Goal: Transaction & Acquisition: Purchase product/service

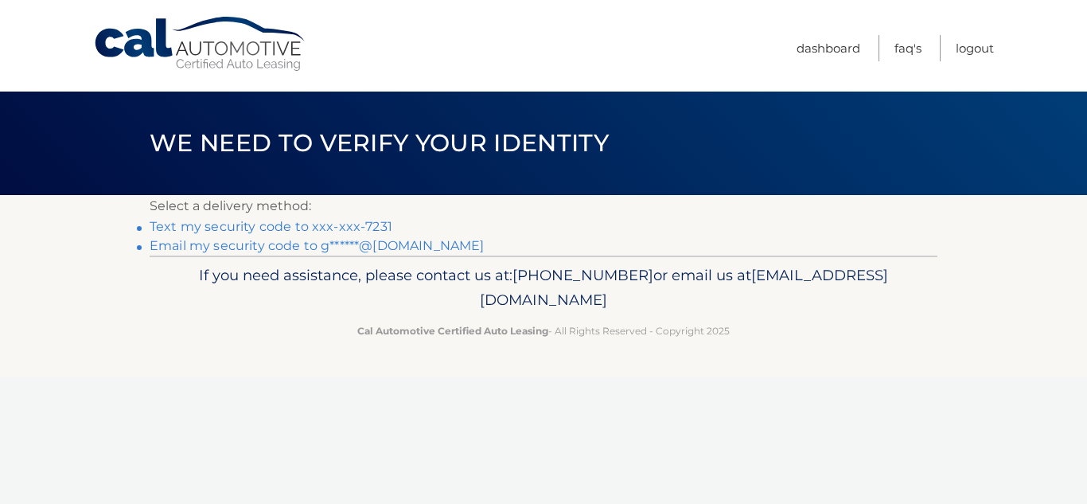
click at [355, 228] on link "Text my security code to xxx-xxx-7231" at bounding box center [271, 226] width 243 height 15
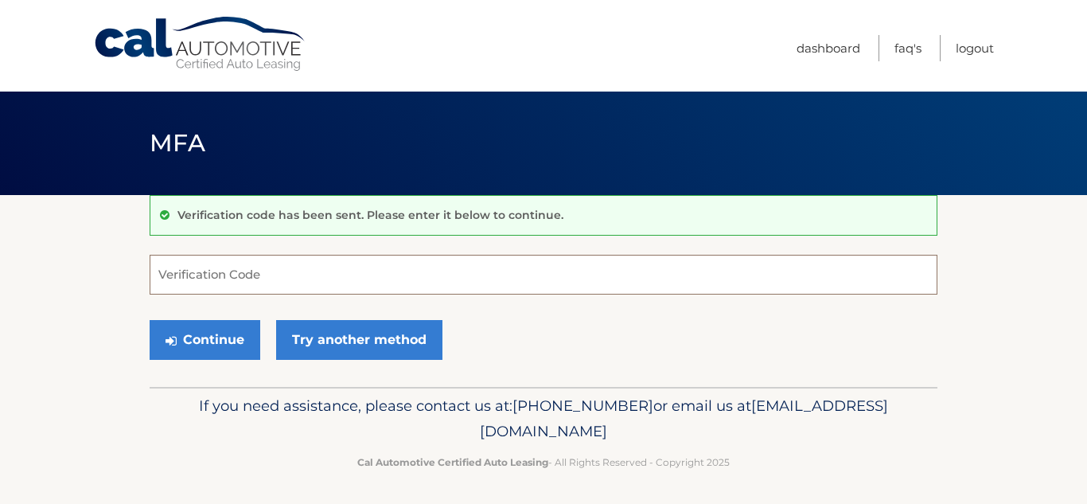
click at [349, 265] on input "Verification Code" at bounding box center [544, 275] width 788 height 40
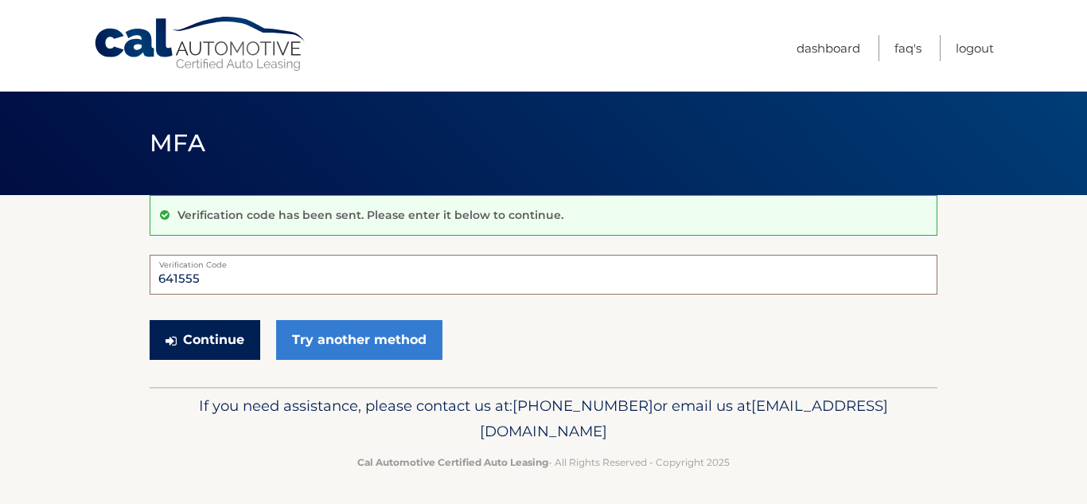
type input "641555"
click at [235, 340] on button "Continue" at bounding box center [205, 340] width 111 height 40
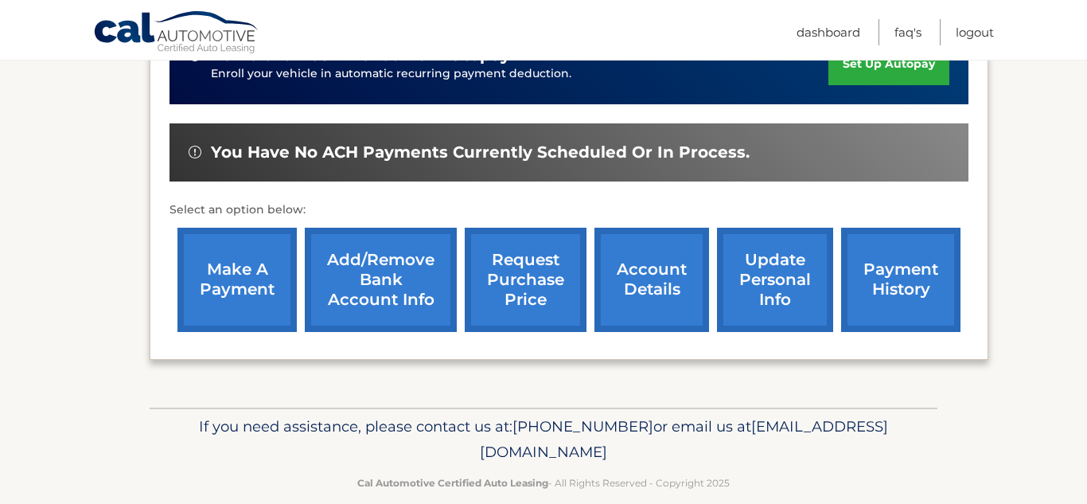
scroll to position [563, 0]
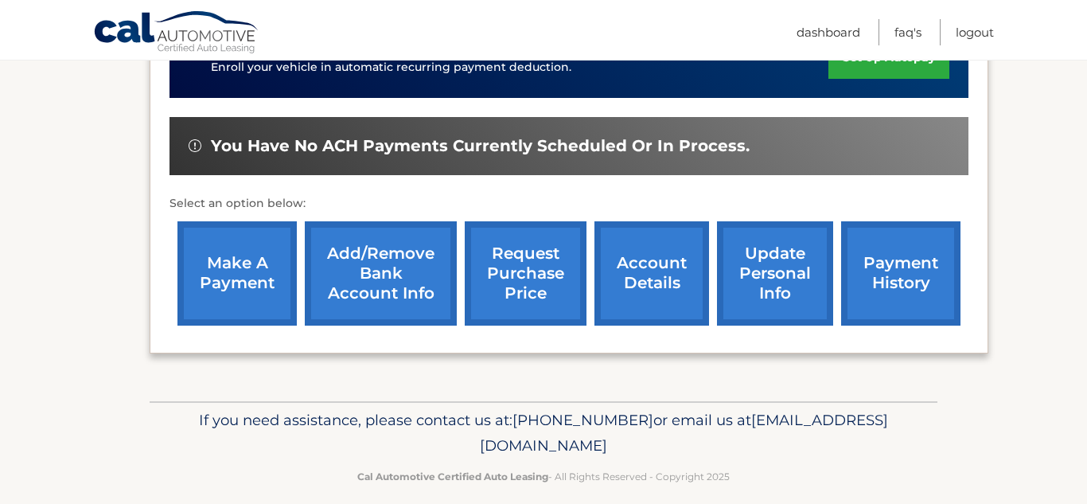
click at [251, 286] on link "make a payment" at bounding box center [236, 273] width 119 height 104
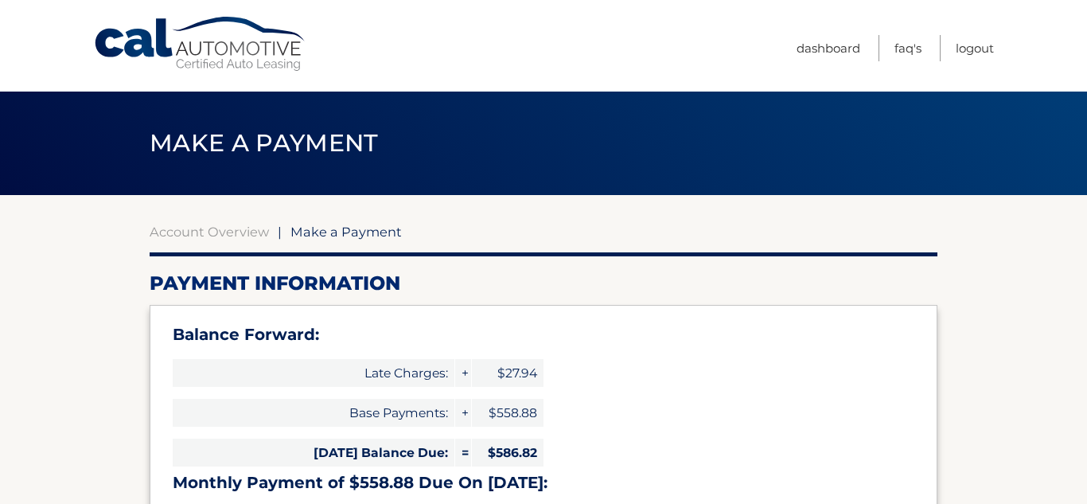
type input "1145.70"
select select "MWNmNTQ3MDMtYzBlOS00NGRkLTgwYzYtMWQxNTdiOWZlNGI2"
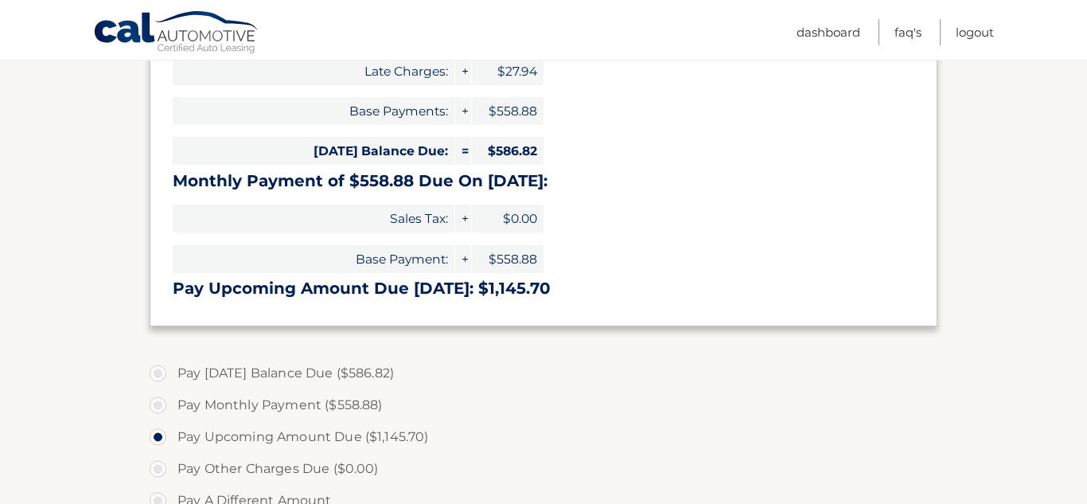
scroll to position [302, 0]
click at [161, 373] on label "Pay Today's Balance Due ($586.82)" at bounding box center [544, 372] width 788 height 32
click at [161, 373] on input "Pay Today's Balance Due ($586.82)" at bounding box center [164, 368] width 16 height 25
radio input "true"
type input "586.82"
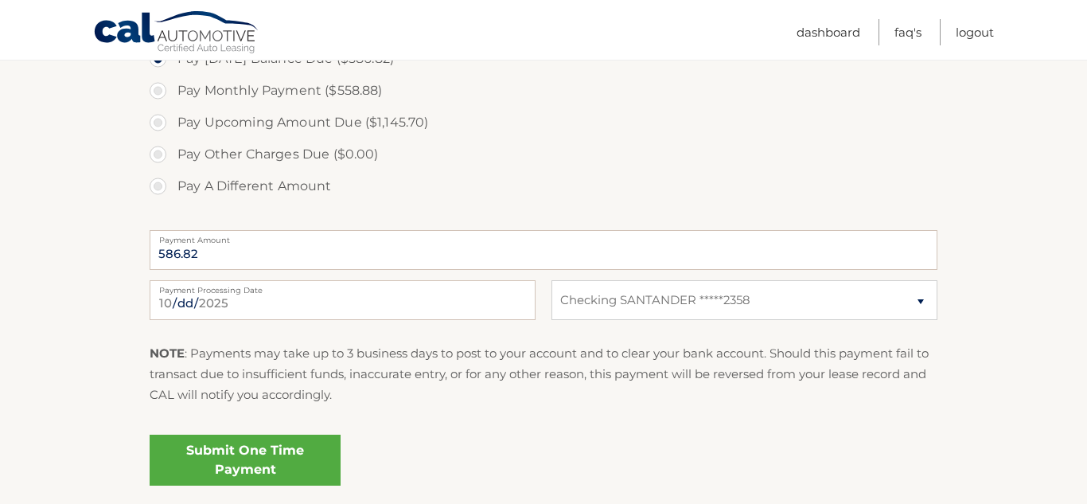
scroll to position [619, 0]
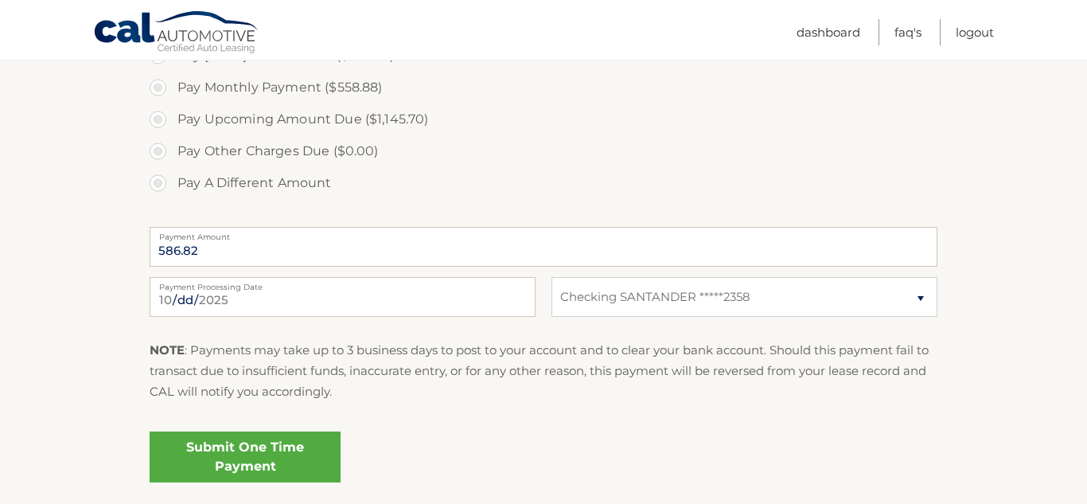
click at [253, 460] on link "Submit One Time Payment" at bounding box center [245, 456] width 191 height 51
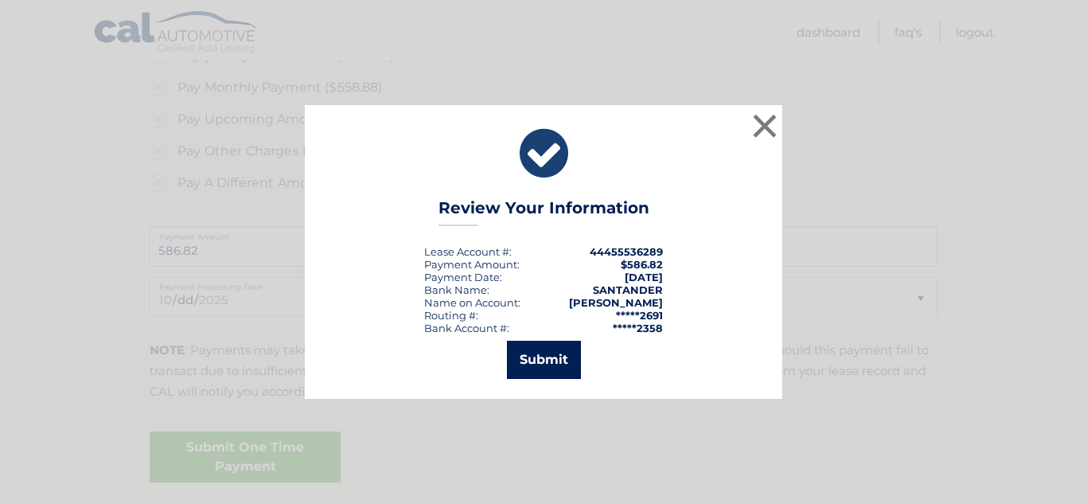
click at [524, 370] on button "Submit" at bounding box center [544, 360] width 74 height 38
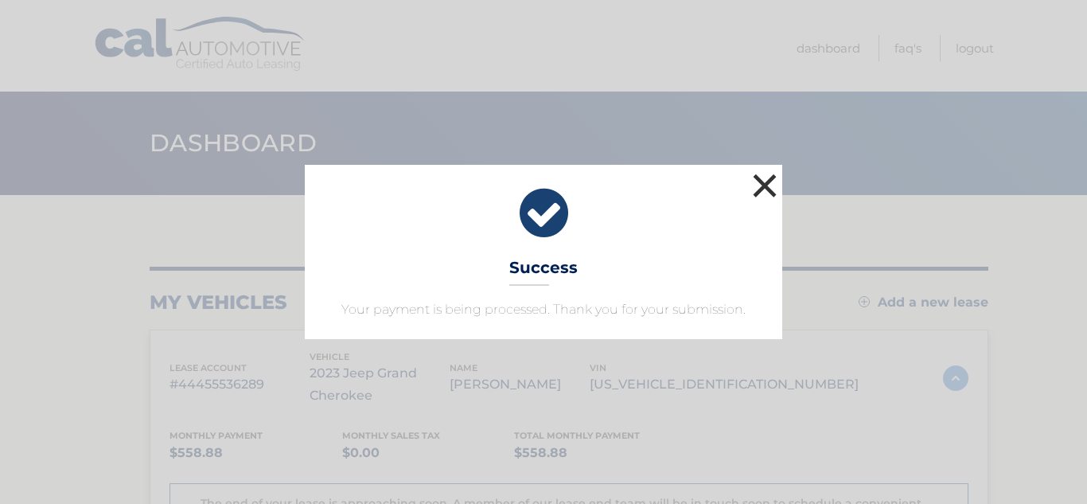
click at [760, 193] on button "×" at bounding box center [765, 185] width 32 height 32
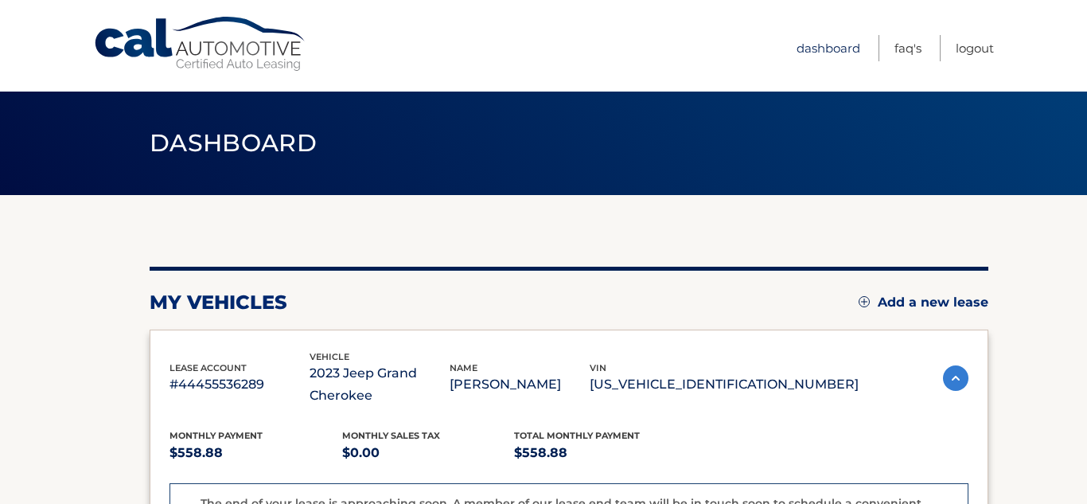
click at [826, 49] on link "Dashboard" at bounding box center [828, 48] width 64 height 26
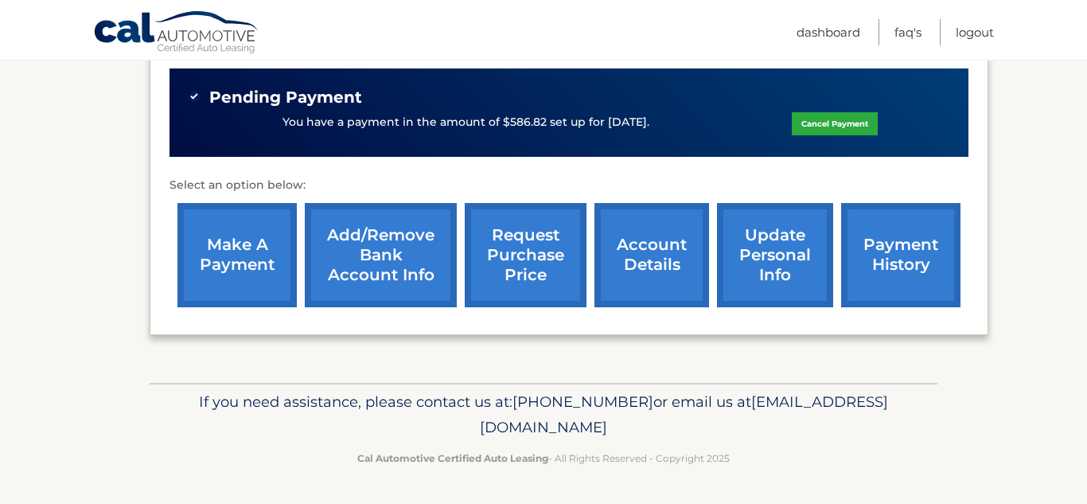
scroll to position [609, 0]
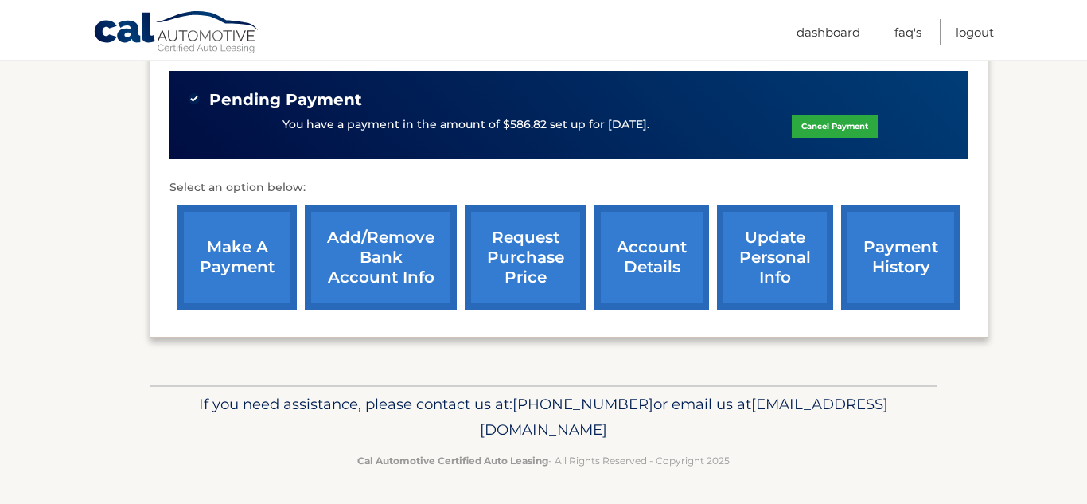
click at [870, 267] on link "payment history" at bounding box center [900, 257] width 119 height 104
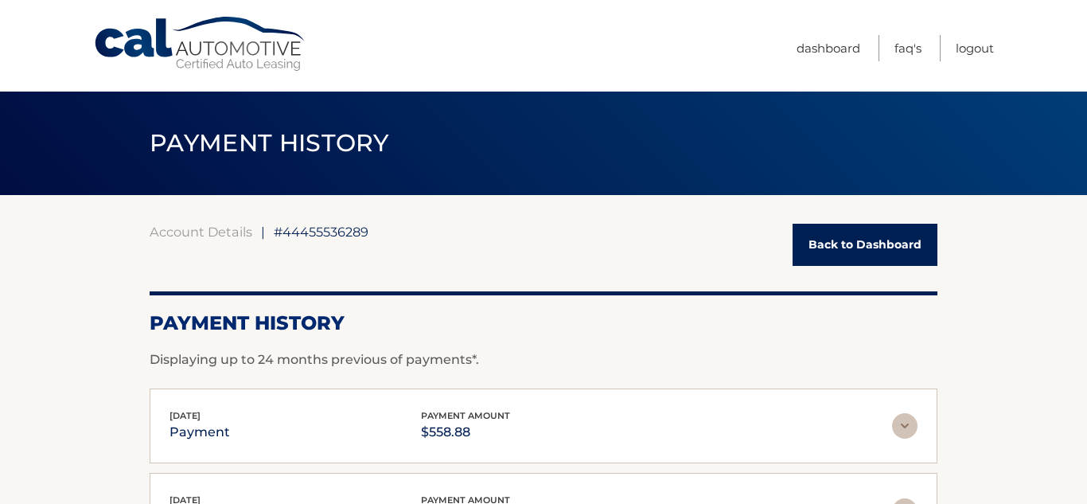
click at [839, 244] on link "Back to Dashboard" at bounding box center [864, 245] width 145 height 42
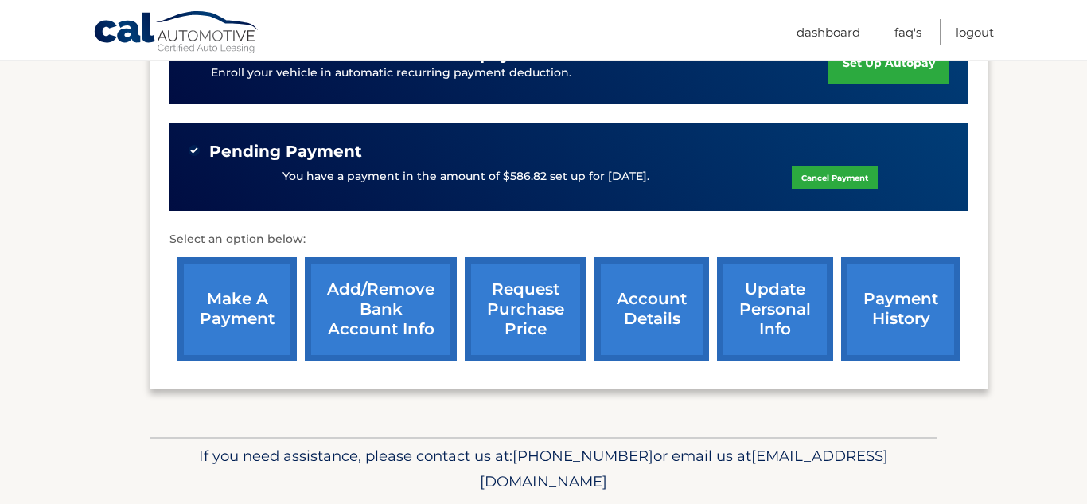
scroll to position [569, 0]
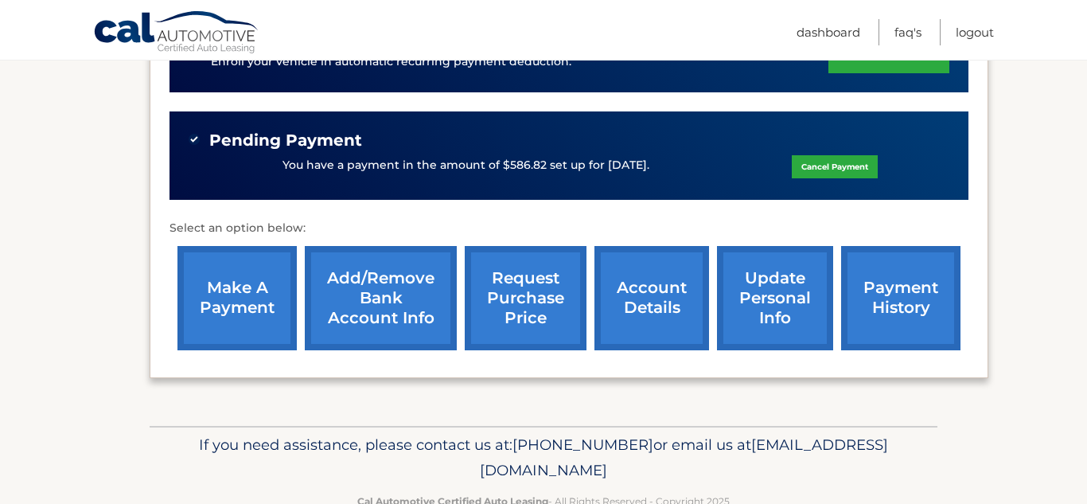
click at [655, 311] on link "account details" at bounding box center [651, 298] width 115 height 104
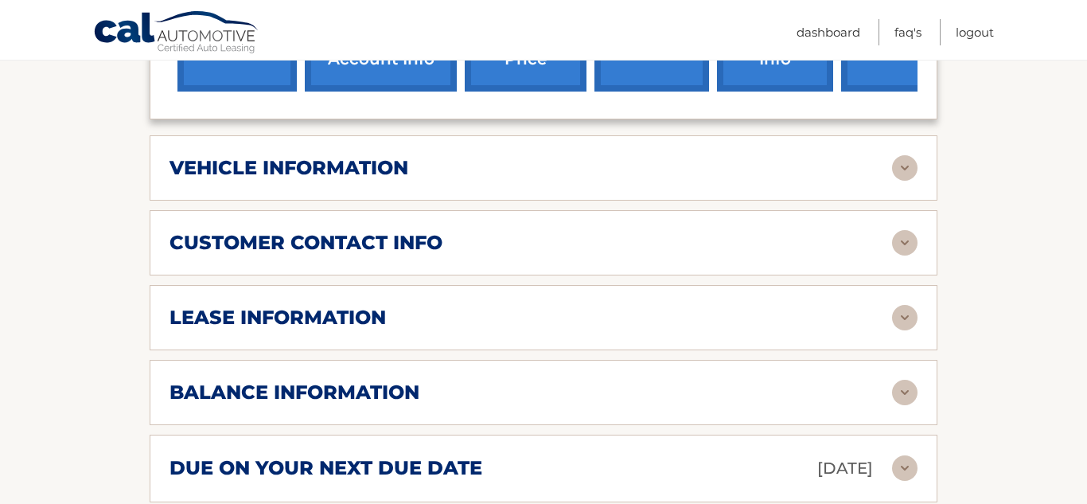
scroll to position [756, 0]
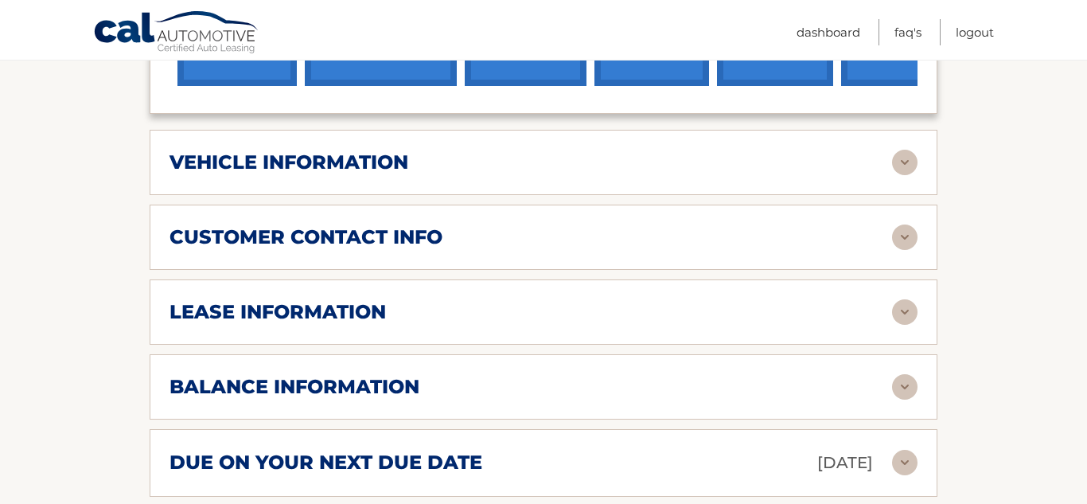
click at [897, 387] on img at bounding box center [904, 386] width 25 height 25
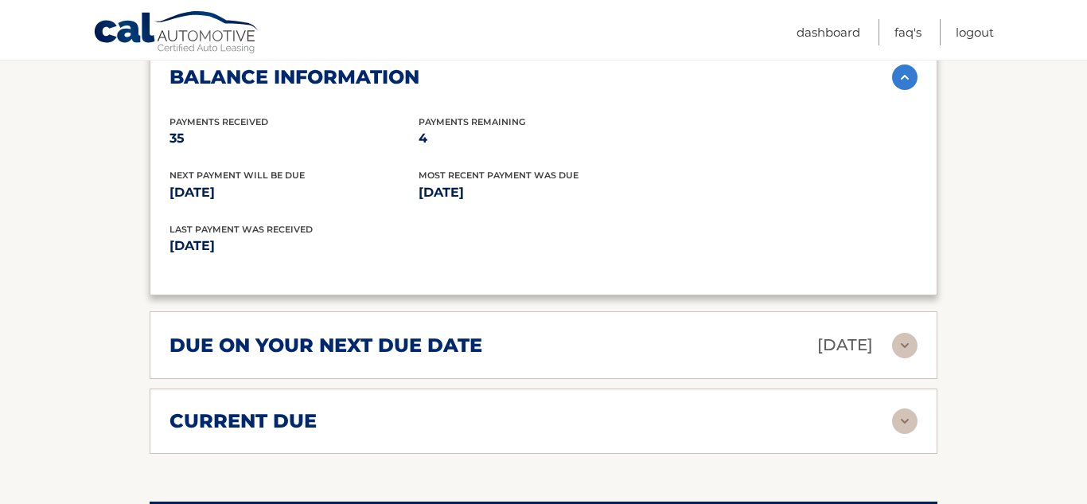
scroll to position [1066, 0]
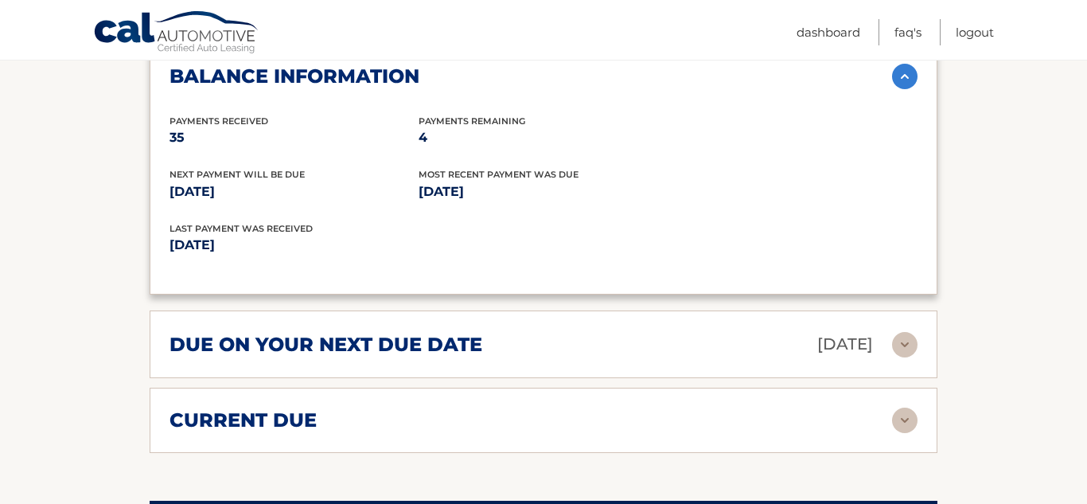
click at [907, 420] on img at bounding box center [904, 419] width 25 height 25
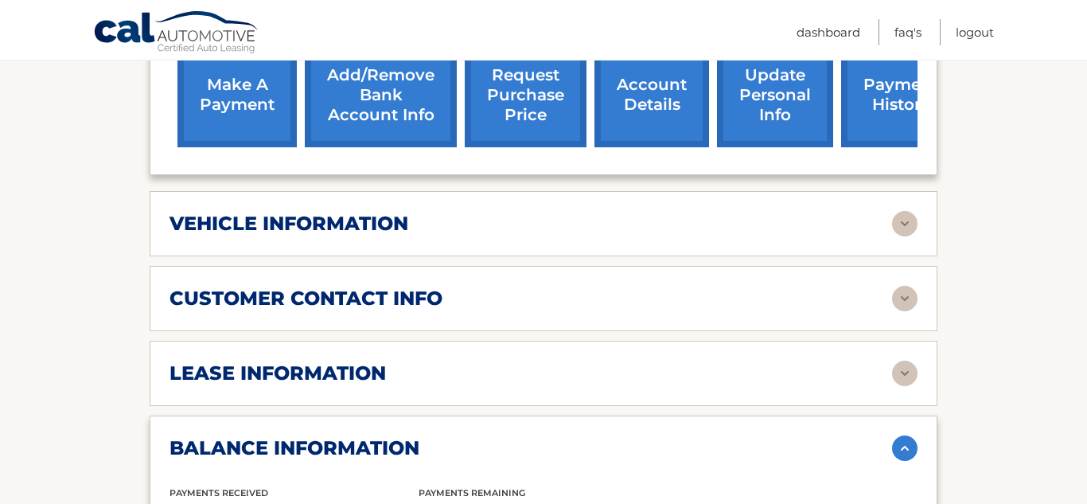
scroll to position [666, 0]
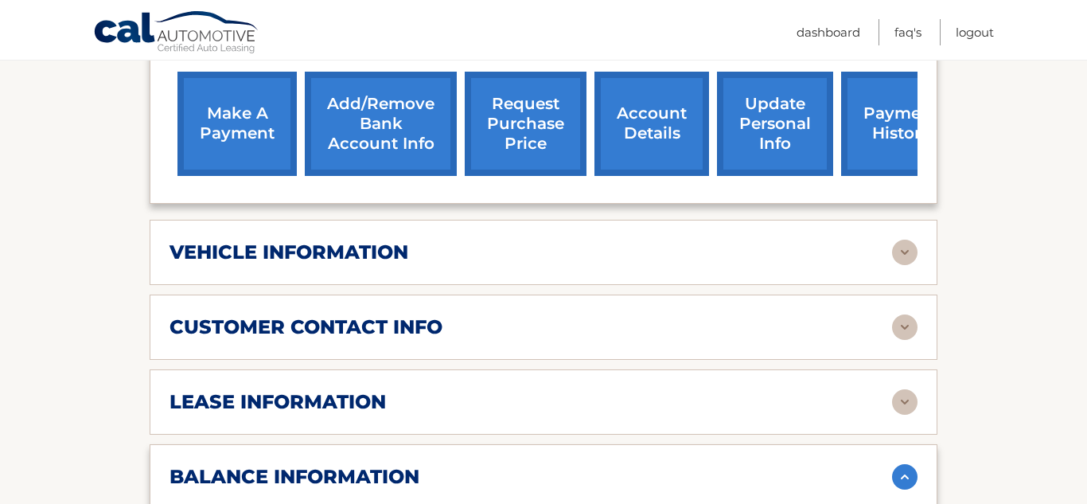
click at [525, 146] on link "request purchase price" at bounding box center [526, 124] width 122 height 104
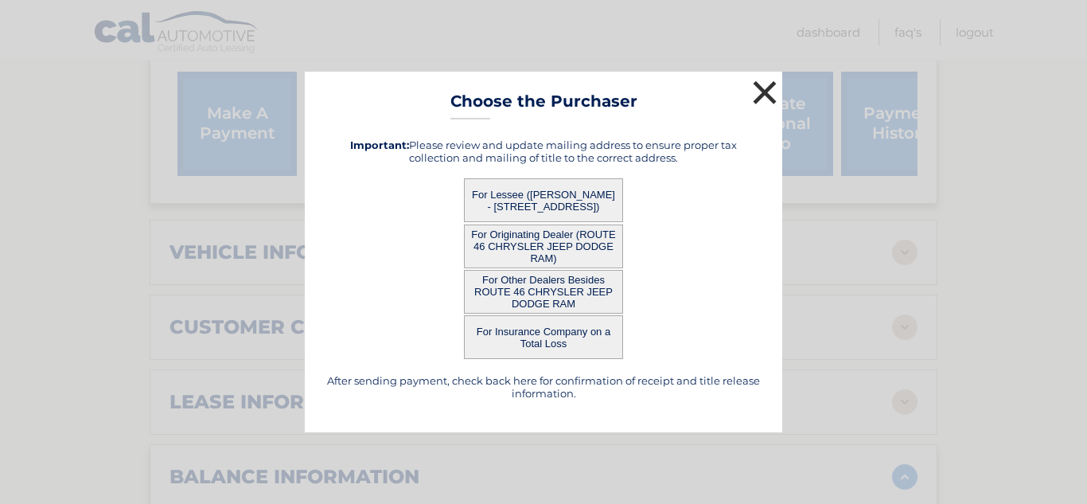
click at [760, 93] on button "×" at bounding box center [765, 92] width 32 height 32
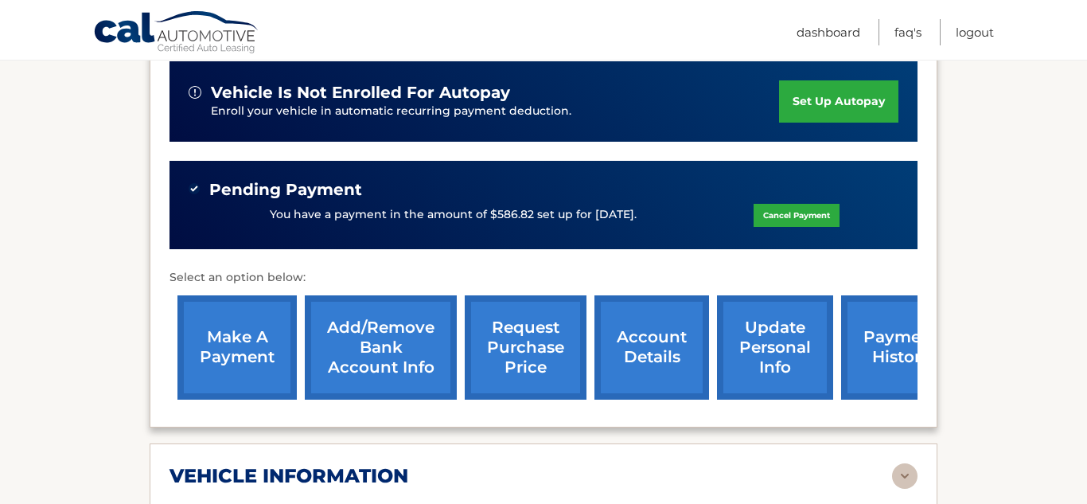
scroll to position [457, 0]
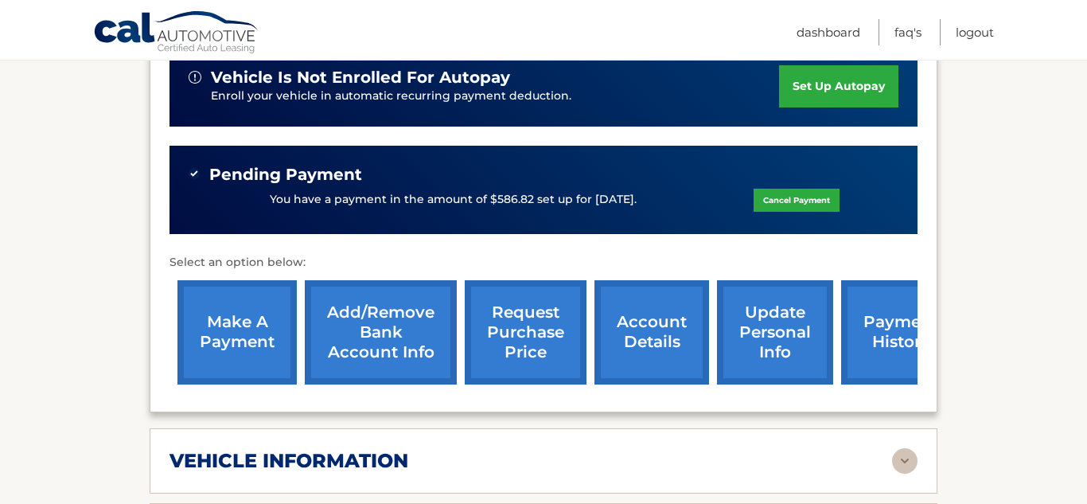
click at [500, 340] on link "request purchase price" at bounding box center [526, 332] width 122 height 104
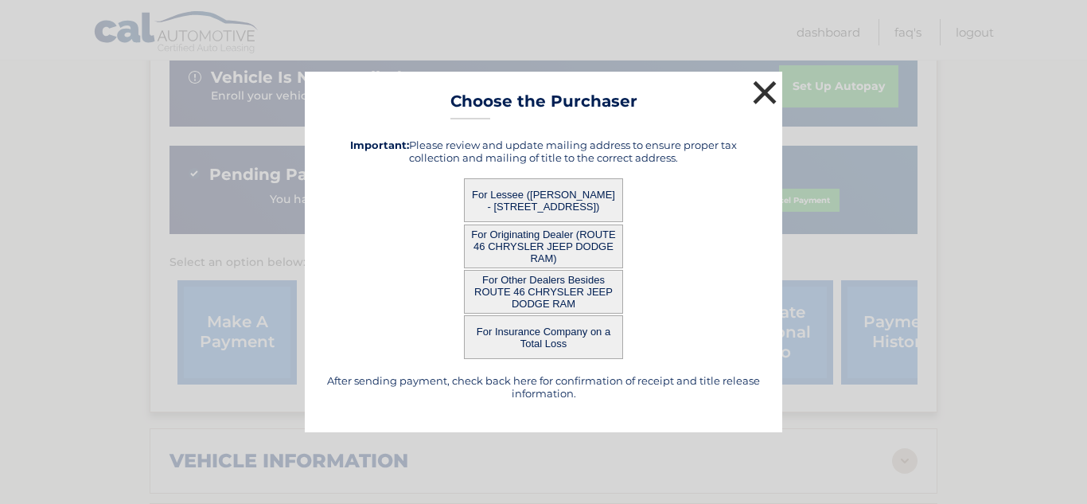
click at [761, 97] on button "×" at bounding box center [765, 92] width 32 height 32
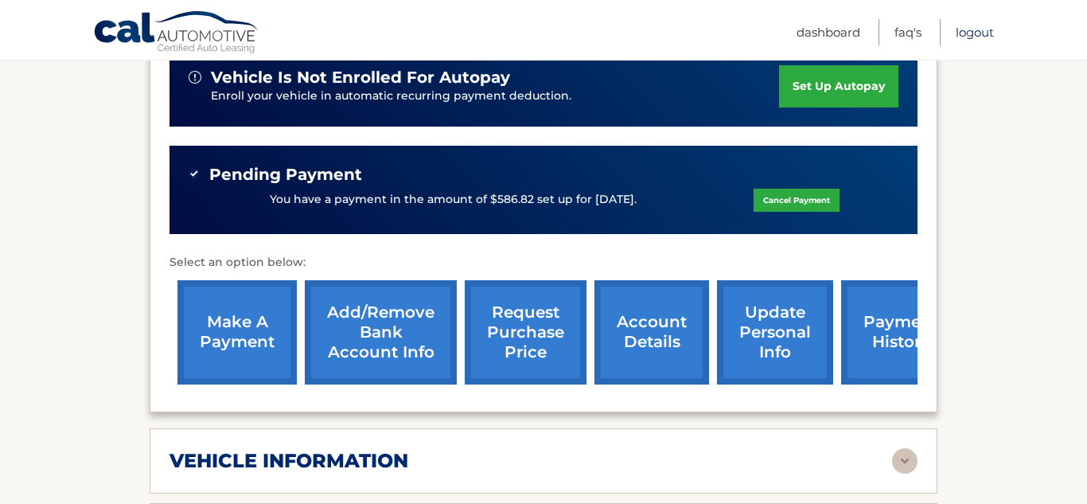
click at [965, 33] on link "Logout" at bounding box center [974, 32] width 38 height 26
